Goal: Navigation & Orientation: Find specific page/section

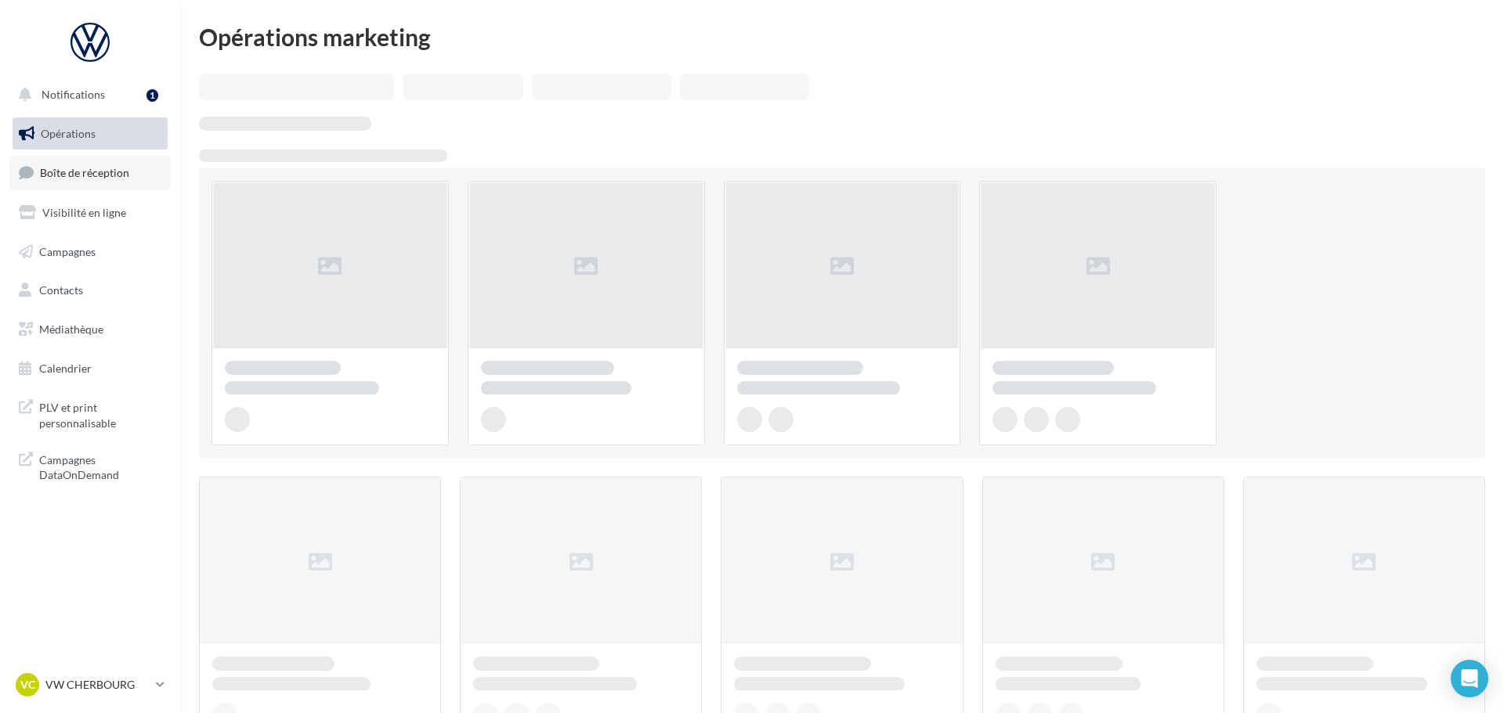
click at [101, 169] on span "Boîte de réception" at bounding box center [84, 172] width 89 height 13
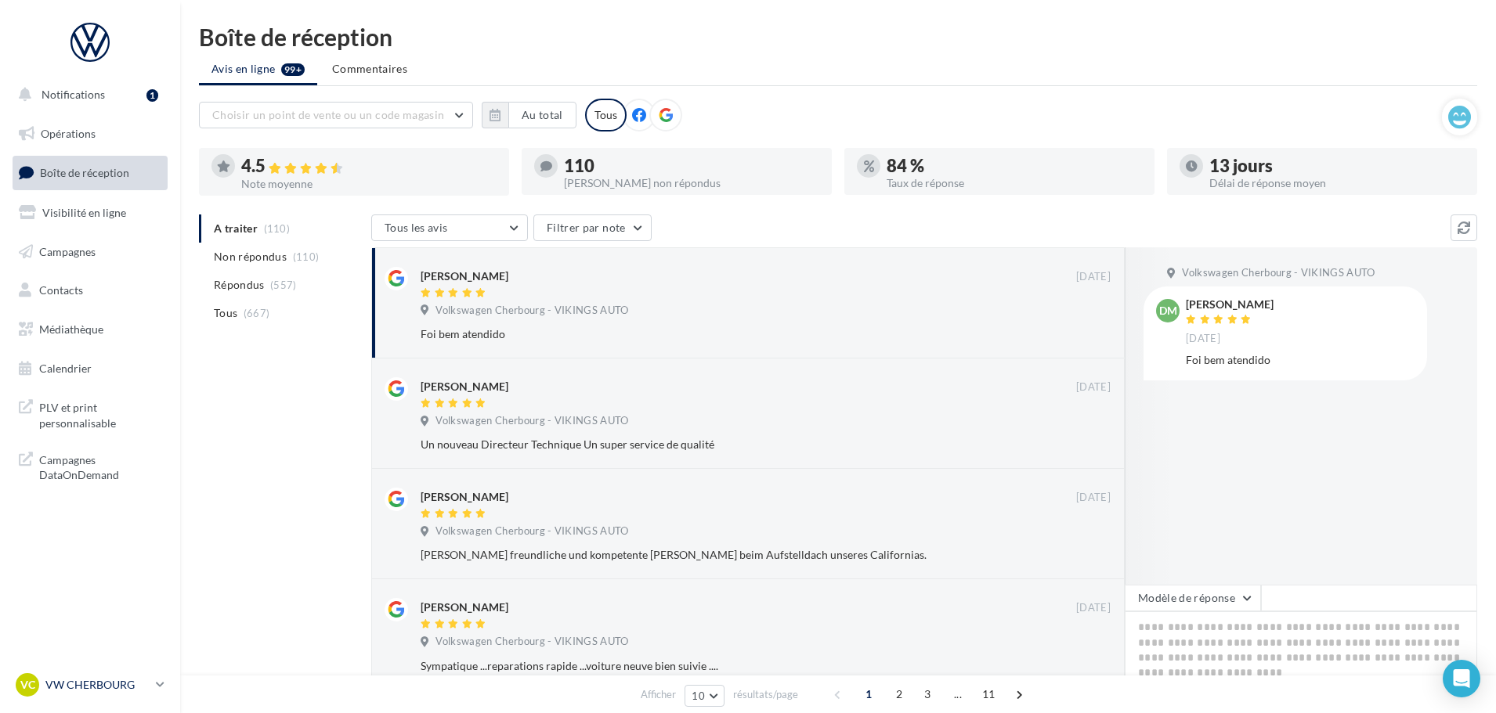
click at [88, 694] on div "VC VW CHERBOURG vw-tour-vau" at bounding box center [83, 685] width 134 height 23
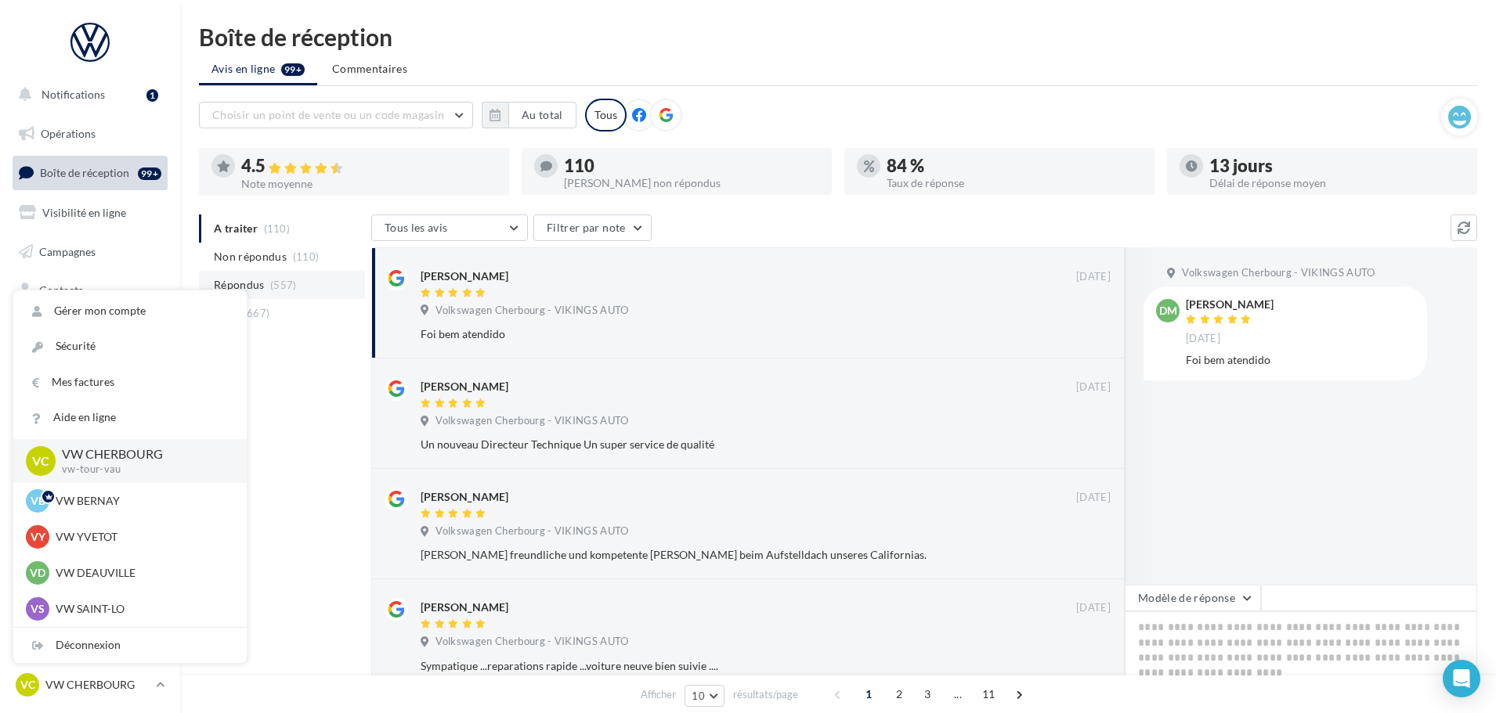
click at [273, 280] on span "(557)" at bounding box center [283, 285] width 27 height 13
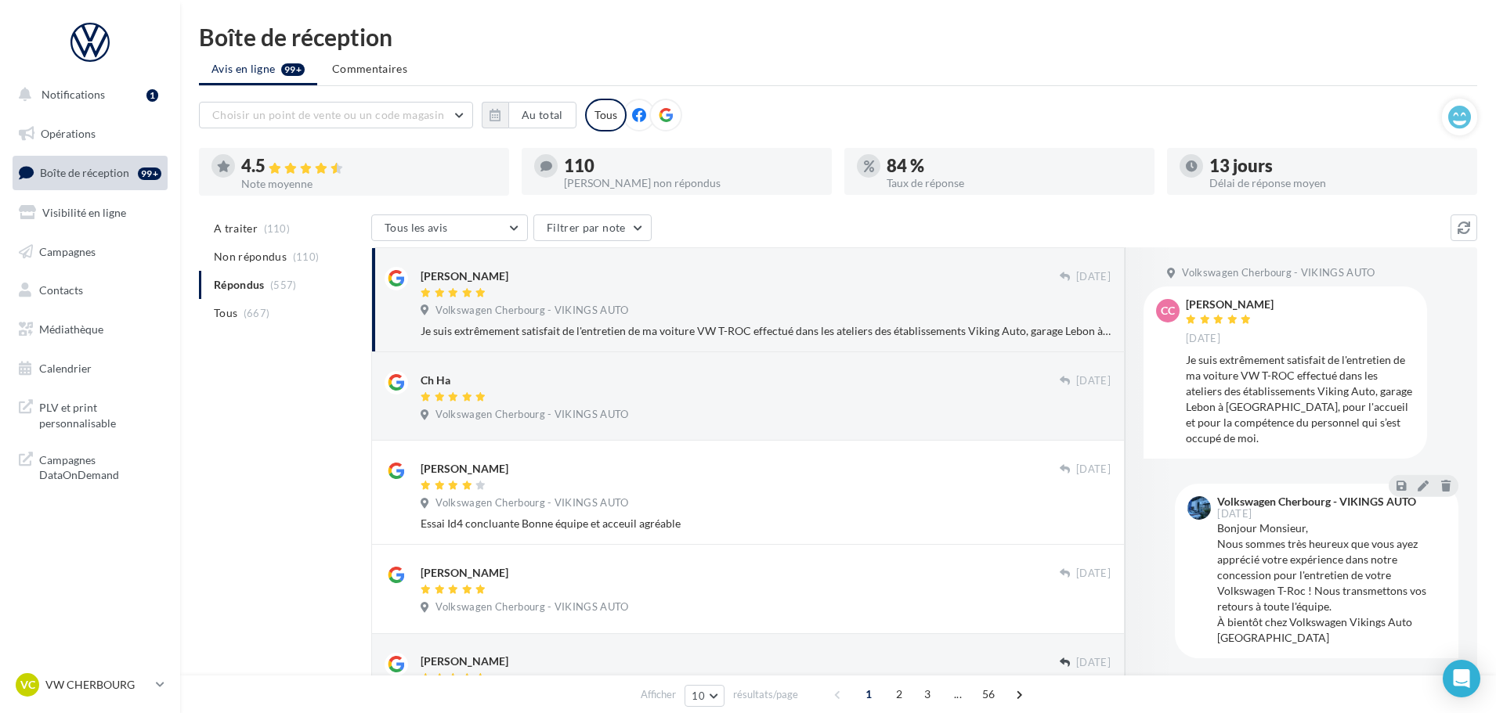
click at [111, 670] on nav "Notifications 1 Opérations Boîte de réception 99+ Visibilité en ligne Campagnes…" at bounding box center [90, 356] width 180 height 713
click at [110, 678] on p "VW CHERBOURG" at bounding box center [97, 685] width 104 height 16
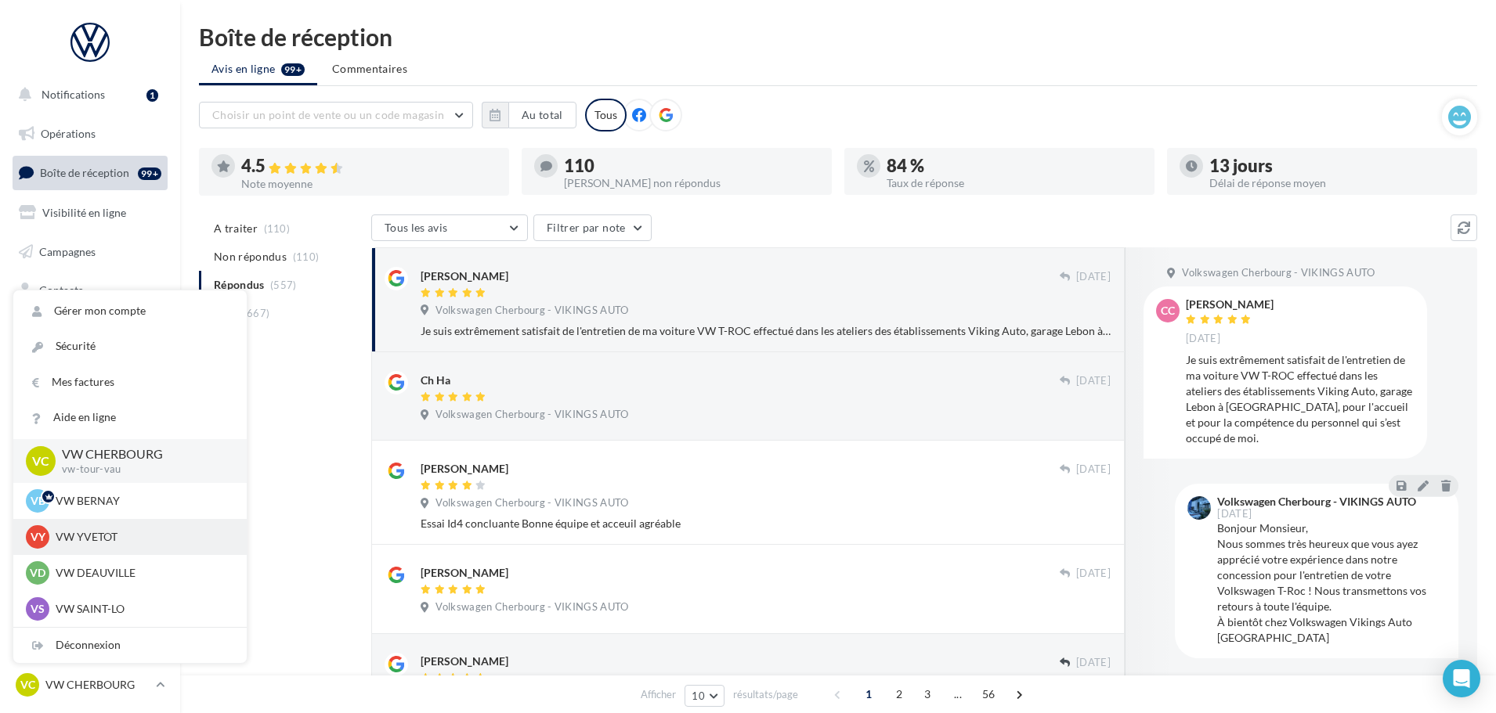
scroll to position [78, 0]
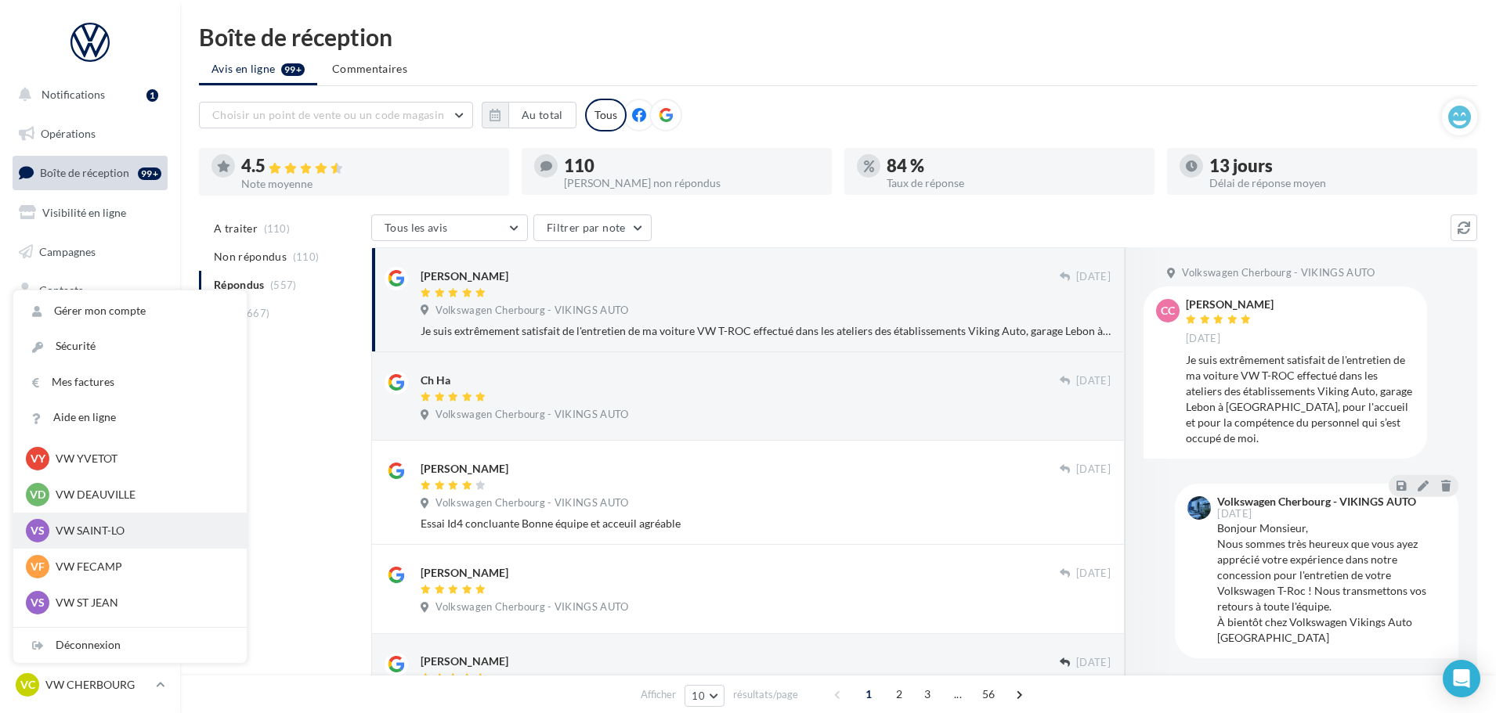
click at [104, 536] on p "VW SAINT-LO" at bounding box center [142, 531] width 172 height 16
